Goal: Information Seeking & Learning: Find specific fact

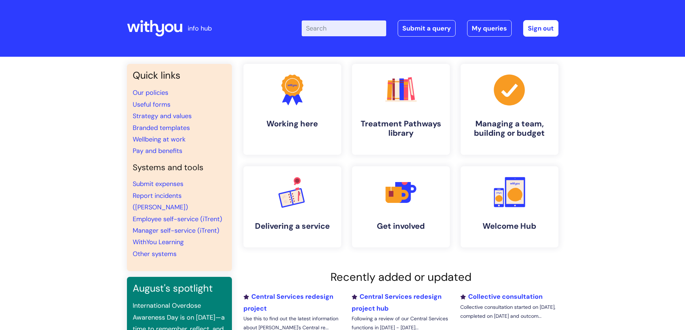
click at [369, 24] on input "Enter your search term here..." at bounding box center [344, 28] width 85 height 16
type input "p45"
click button "Search" at bounding box center [0, 0] width 0 height 0
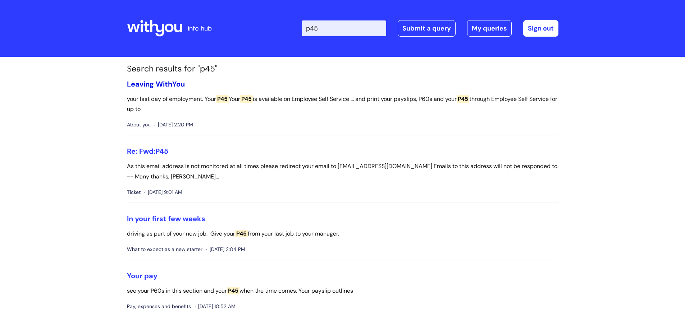
click at [169, 87] on link "Leaving WithYou" at bounding box center [156, 83] width 58 height 9
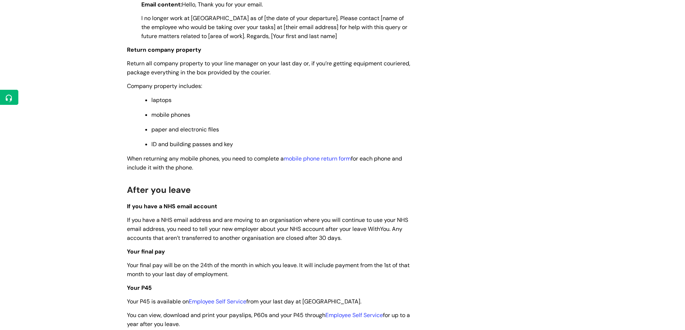
scroll to position [1654, 0]
